Goal: Navigation & Orientation: Find specific page/section

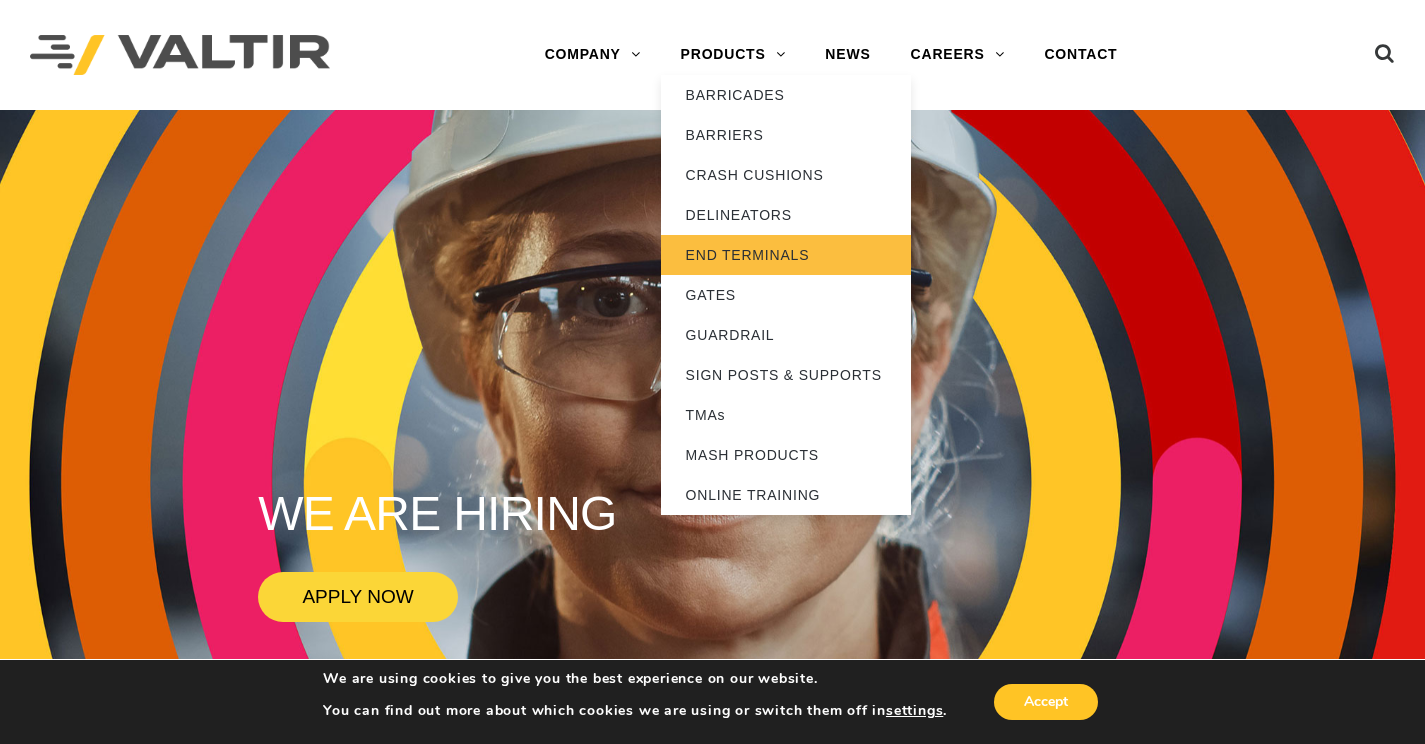
click at [715, 250] on link "END TERMINALS" at bounding box center [786, 255] width 250 height 40
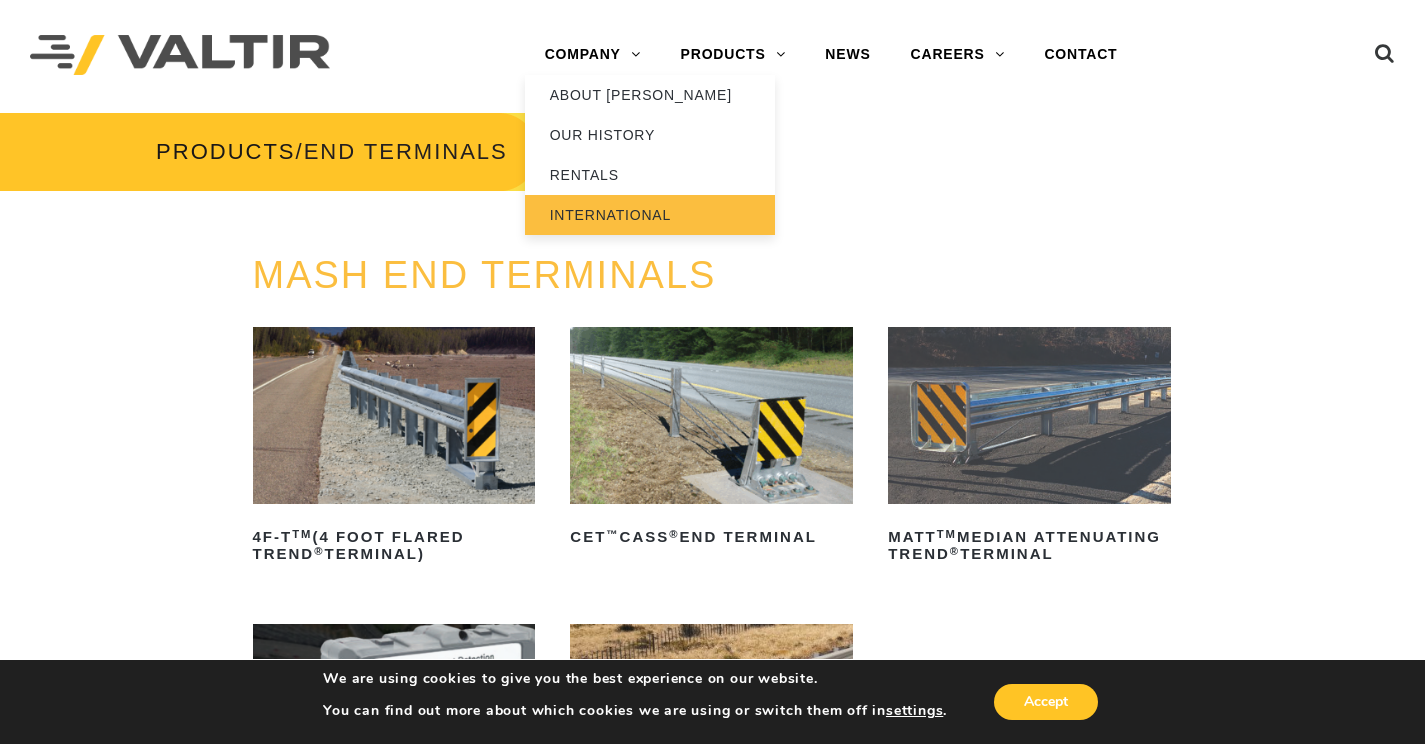
click at [587, 213] on link "INTERNATIONAL" at bounding box center [650, 215] width 250 height 40
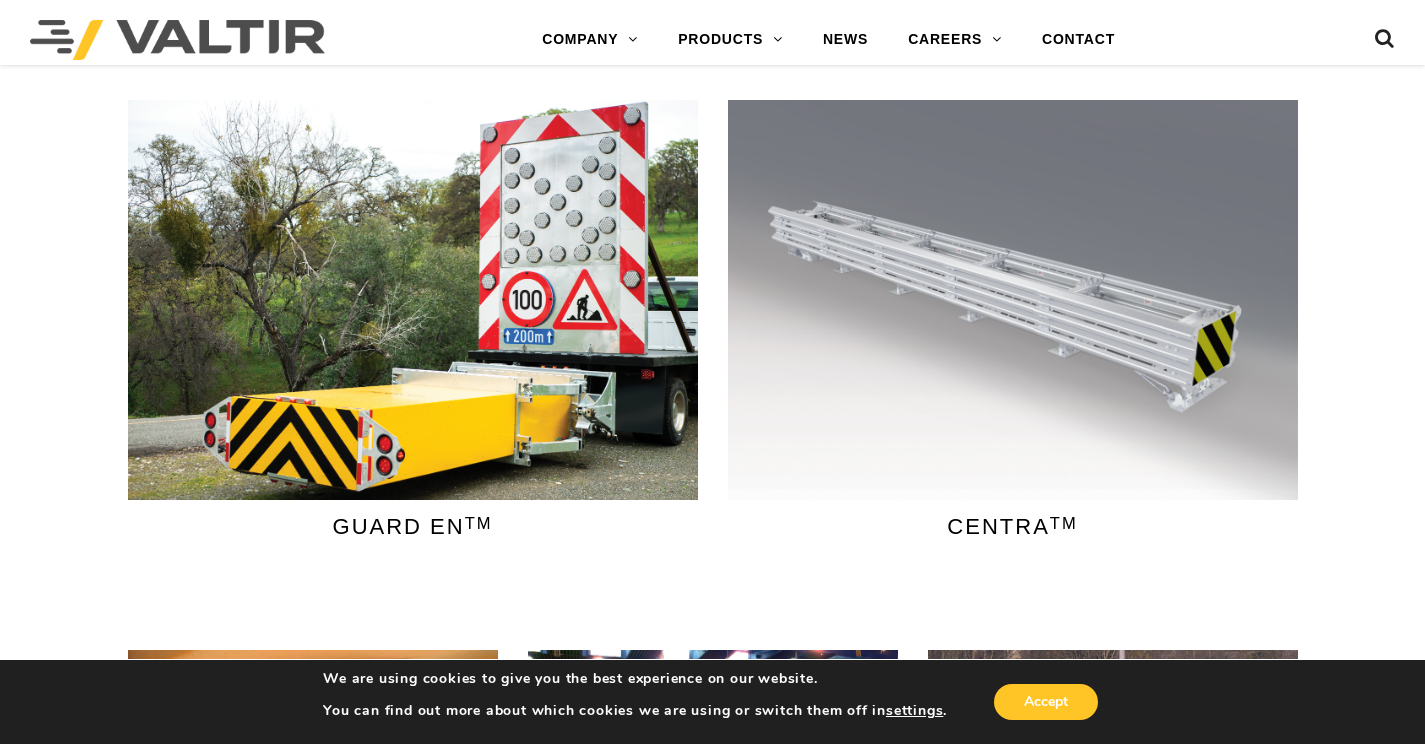
scroll to position [773, 0]
